Goal: Information Seeking & Learning: Learn about a topic

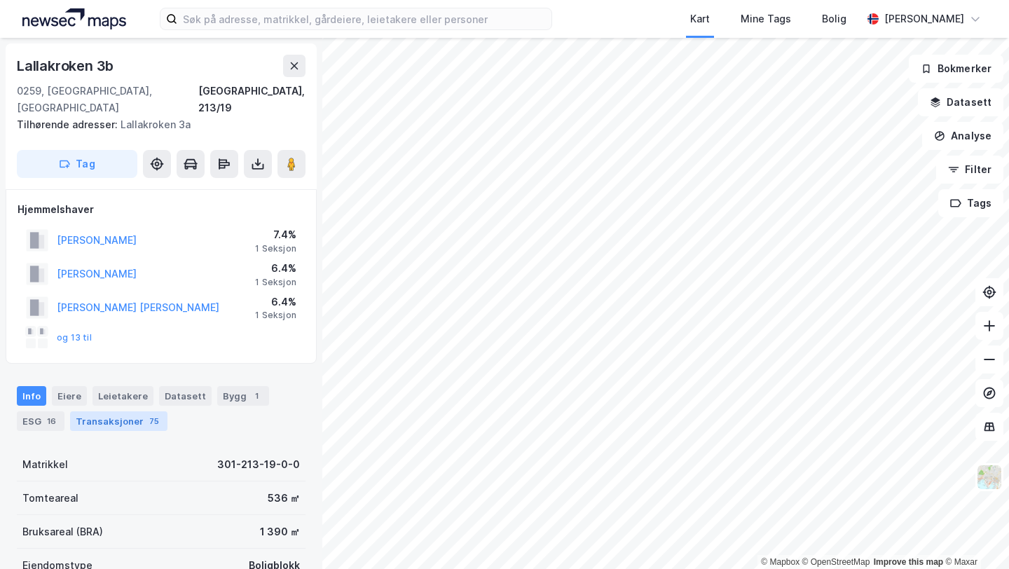
click at [114, 411] on div "Transaksjoner 75" at bounding box center [118, 421] width 97 height 20
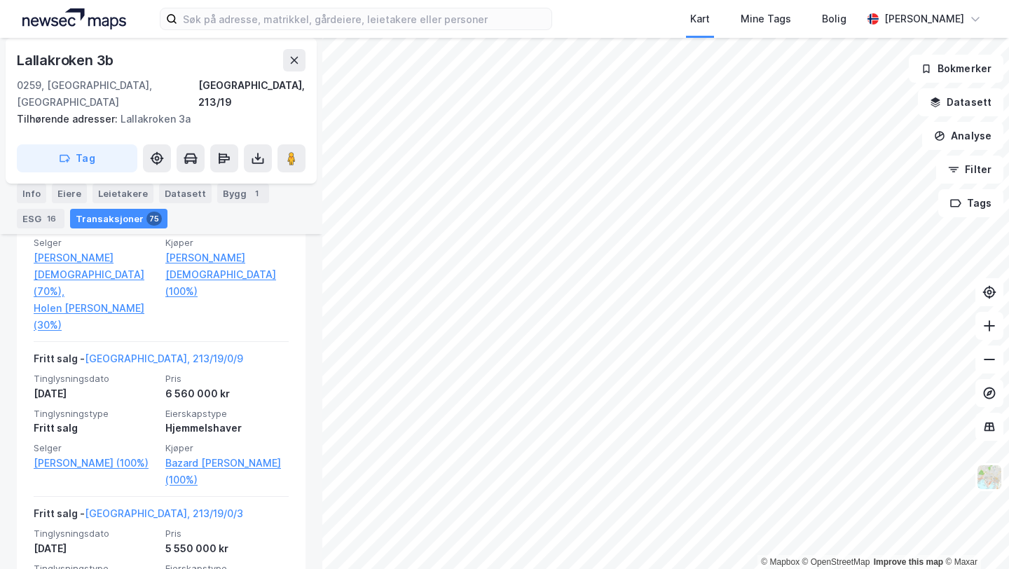
scroll to position [713, 0]
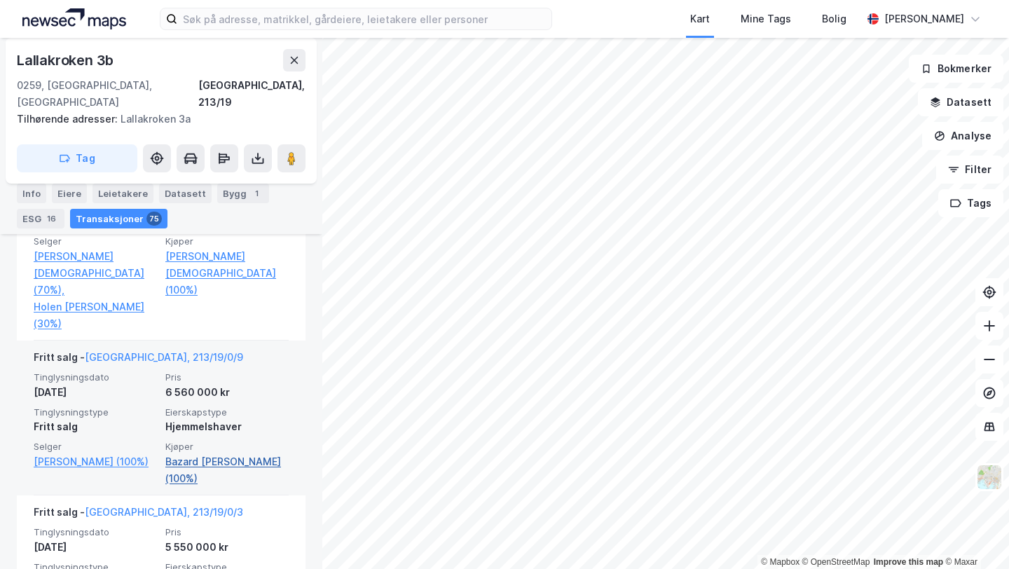
click at [252, 453] on link "Bazard [PERSON_NAME] (100%)" at bounding box center [226, 470] width 123 height 34
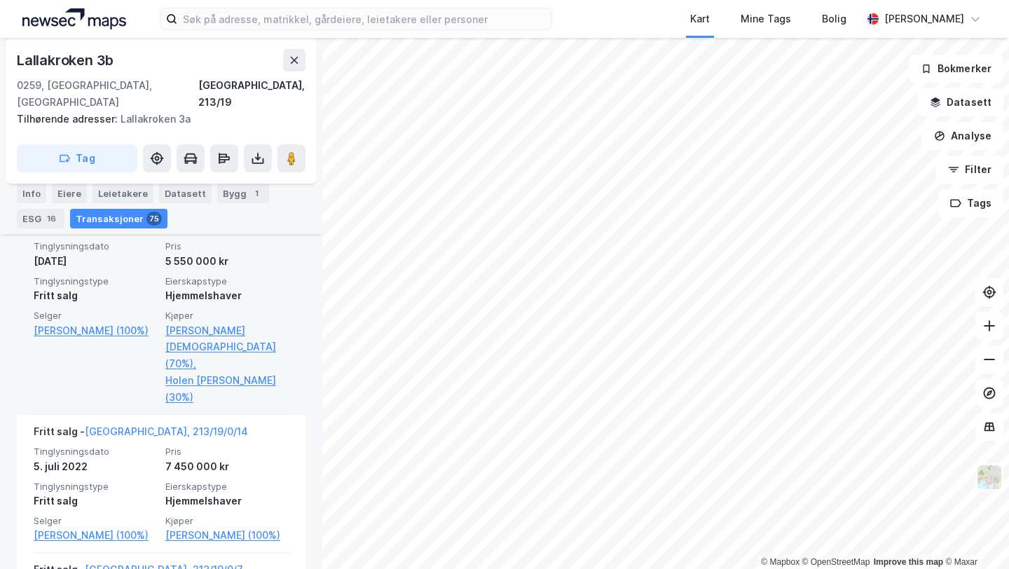
scroll to position [1019, 0]
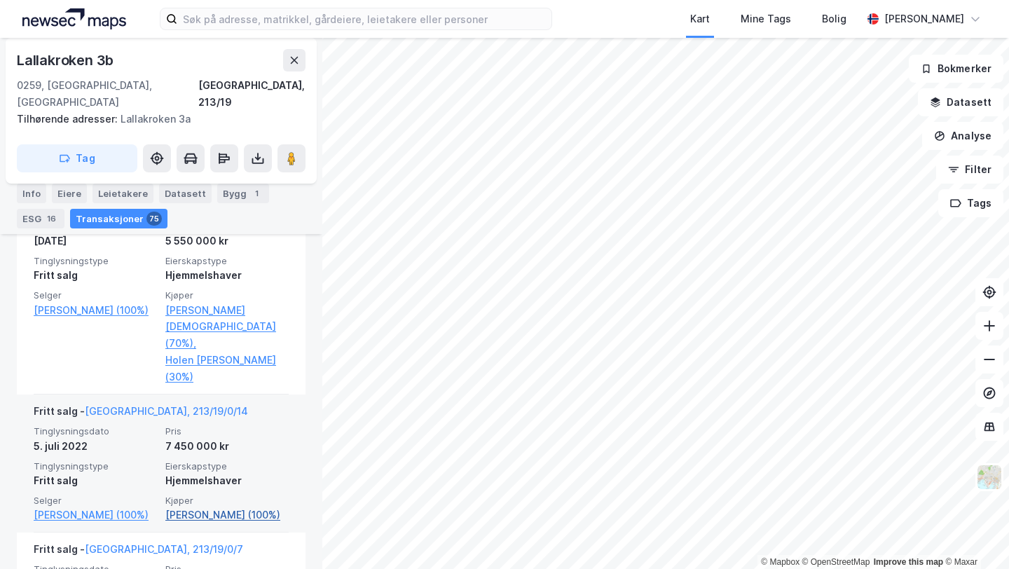
click at [224, 507] on link "[PERSON_NAME] (100%)" at bounding box center [226, 515] width 123 height 17
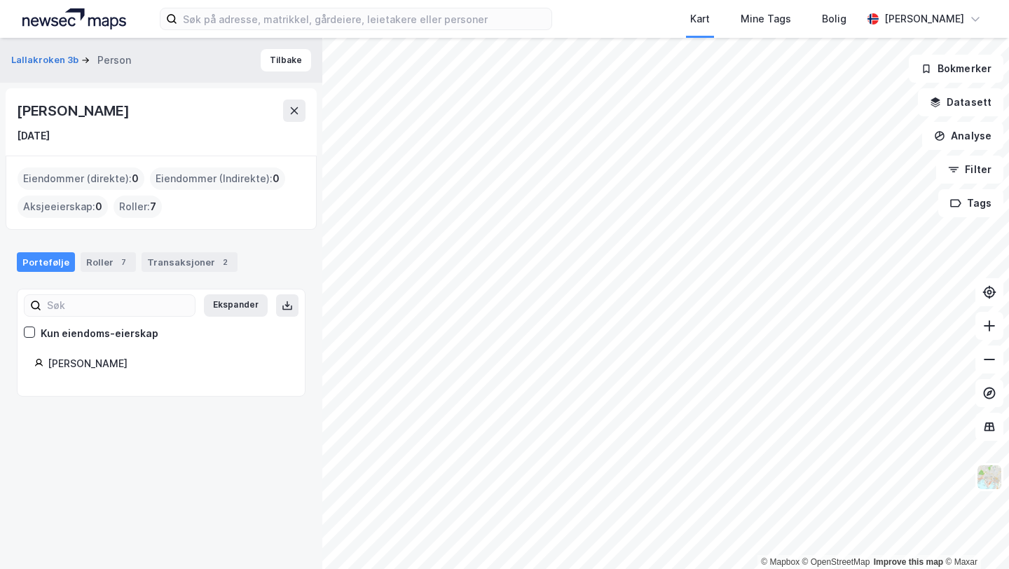
click at [70, 108] on div "[PERSON_NAME]" at bounding box center [74, 111] width 115 height 22
click at [110, 270] on div "Roller 7" at bounding box center [108, 262] width 55 height 20
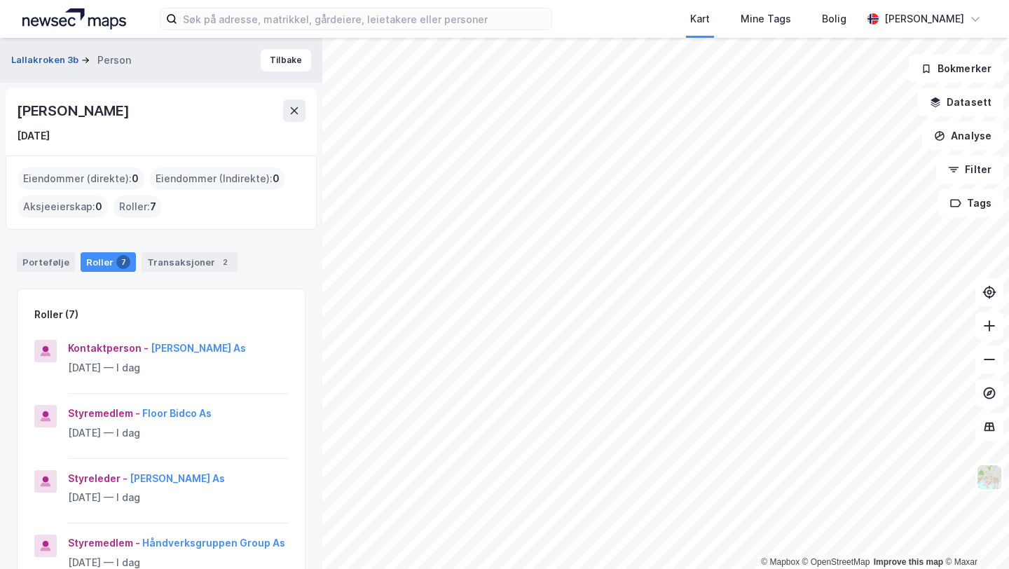
click at [44, 55] on button "Lallakroken 3b" at bounding box center [46, 60] width 70 height 14
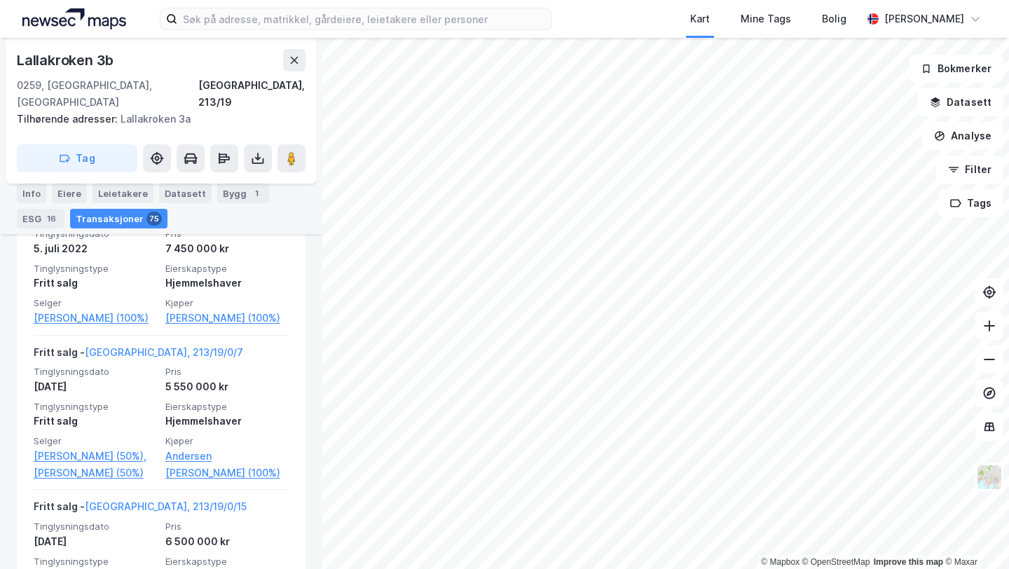
scroll to position [1209, 0]
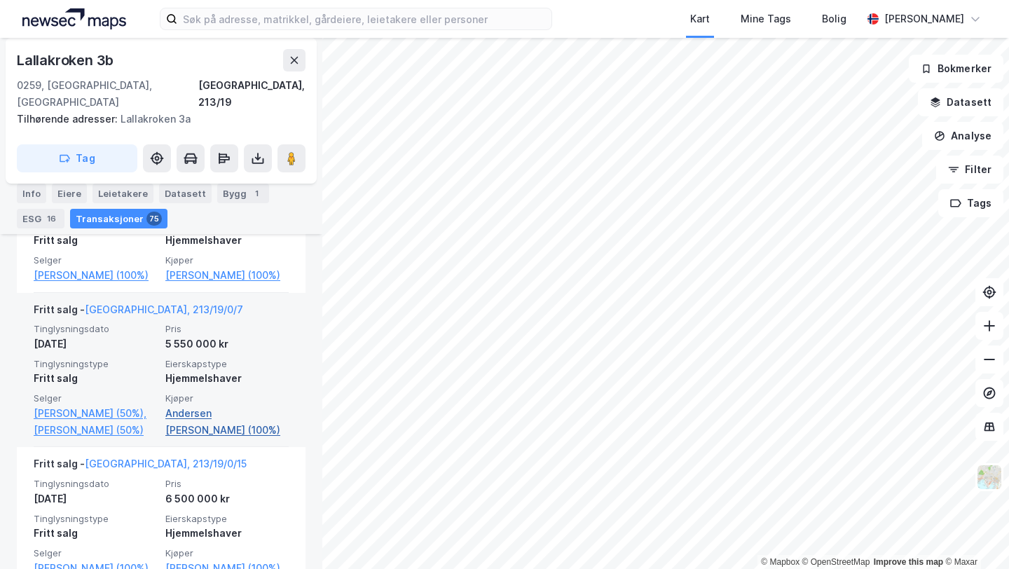
click at [224, 405] on link "Andersen [PERSON_NAME] (100%)" at bounding box center [226, 422] width 123 height 34
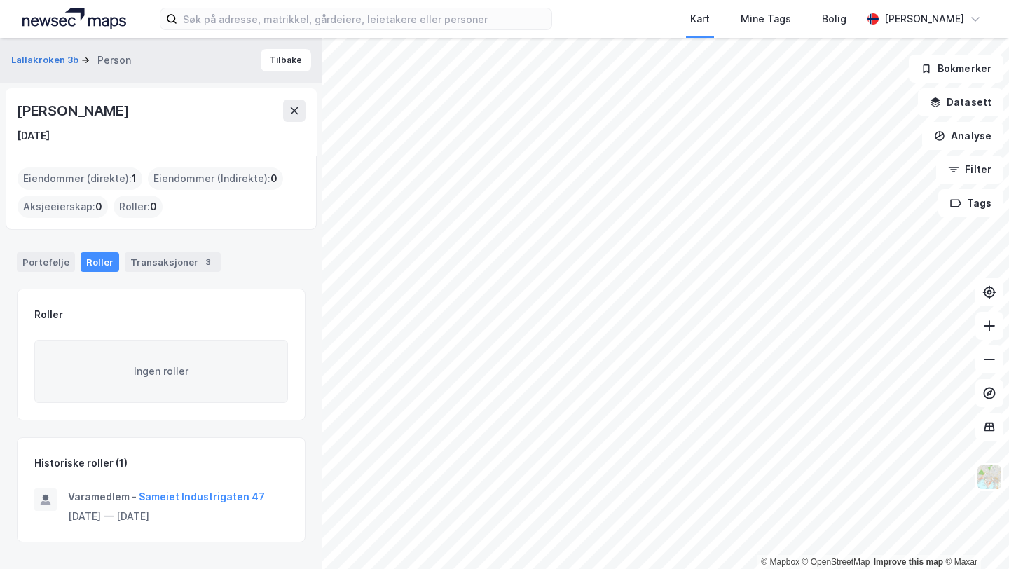
click at [93, 111] on div "[PERSON_NAME]" at bounding box center [74, 111] width 115 height 22
click at [61, 126] on div "[PERSON_NAME] [DATE]" at bounding box center [161, 122] width 289 height 45
